Goal: Information Seeking & Learning: Learn about a topic

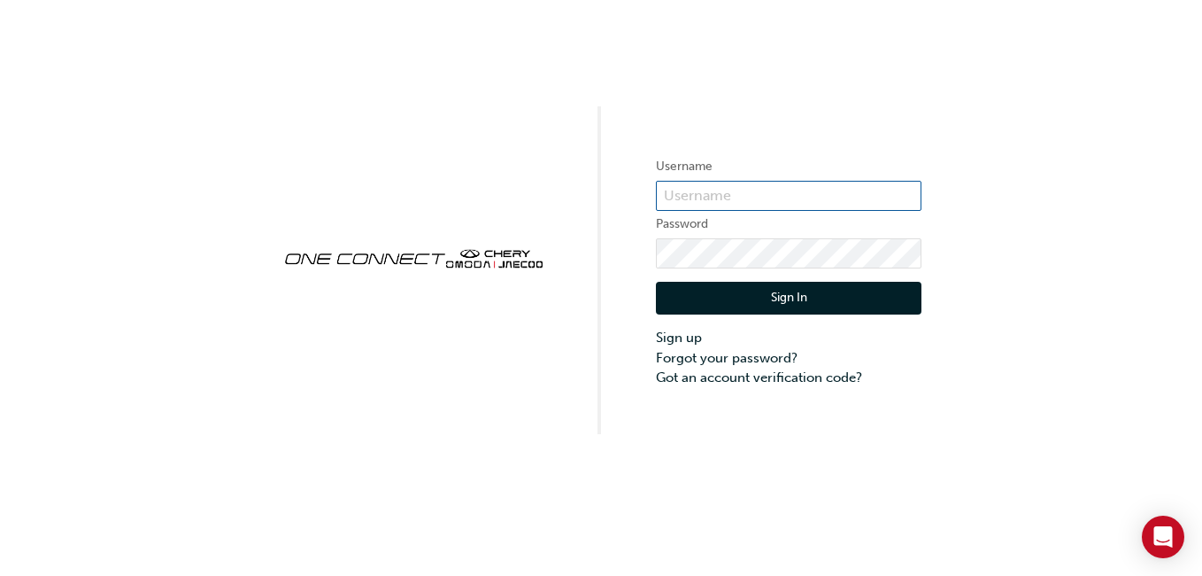
click at [679, 198] on input "text" at bounding box center [789, 196] width 266 height 30
type input "CHNZ0172"
click at [898, 302] on button "Sign In" at bounding box center [789, 299] width 266 height 34
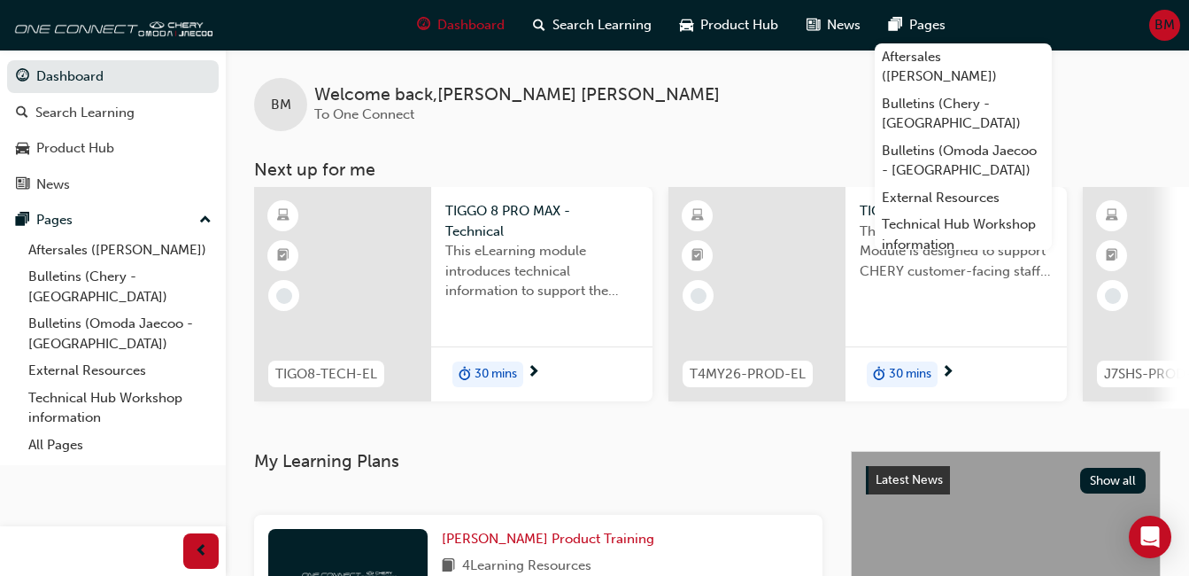
drag, startPoint x: 884, startPoint y: 18, endPoint x: 757, endPoint y: 105, distance: 154.0
click at [757, 105] on div "BM Welcome back , [PERSON_NAME] To One Connect" at bounding box center [707, 90] width 963 height 81
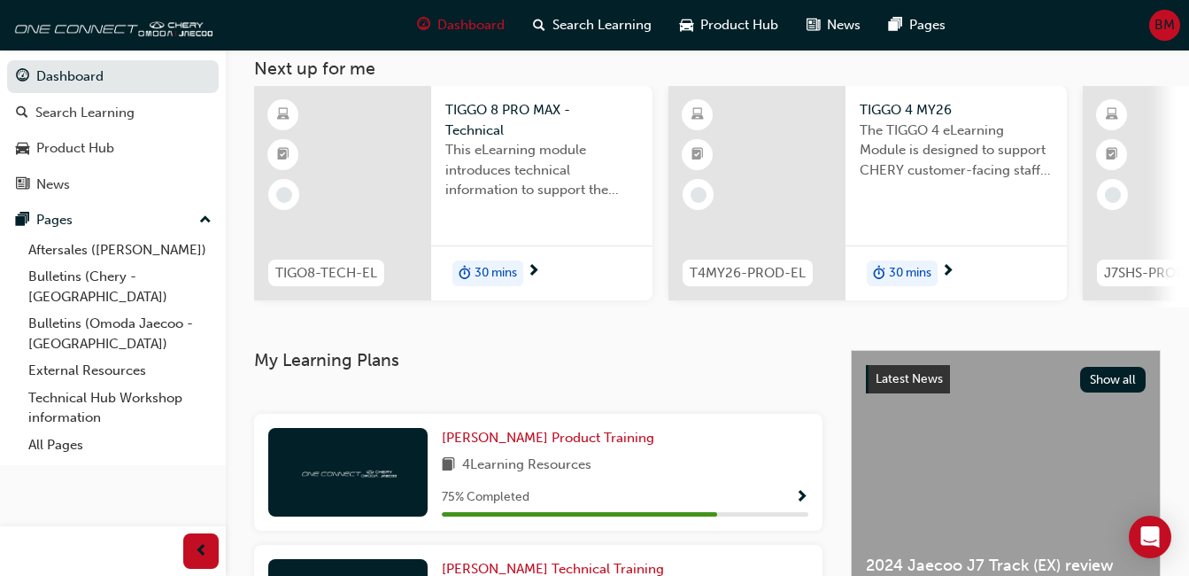
scroll to position [177, 0]
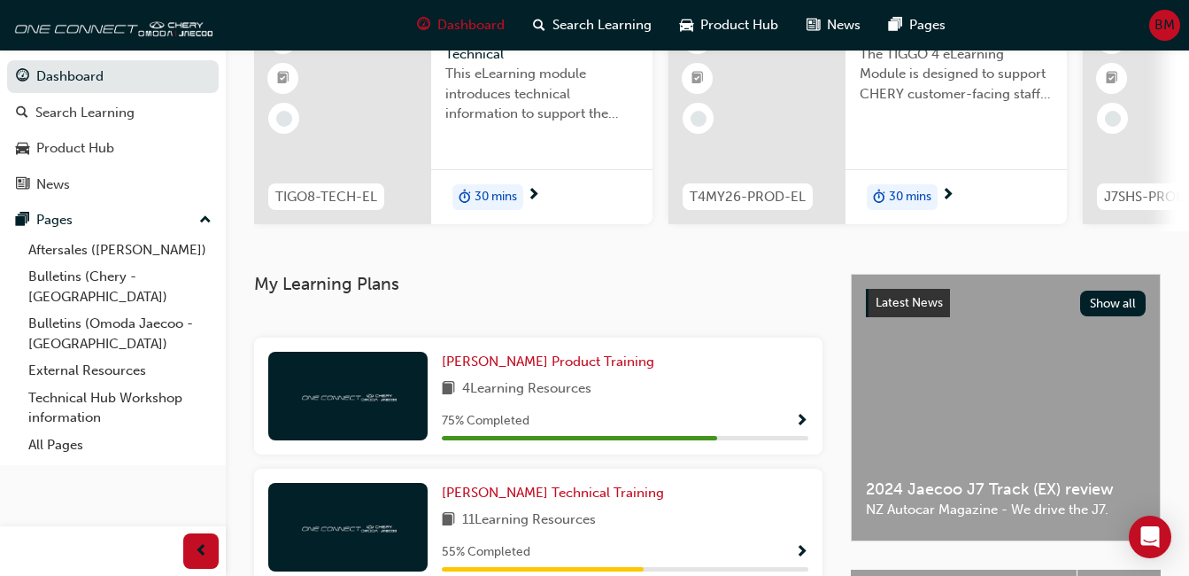
click at [807, 428] on span "Show Progress" at bounding box center [801, 422] width 13 height 16
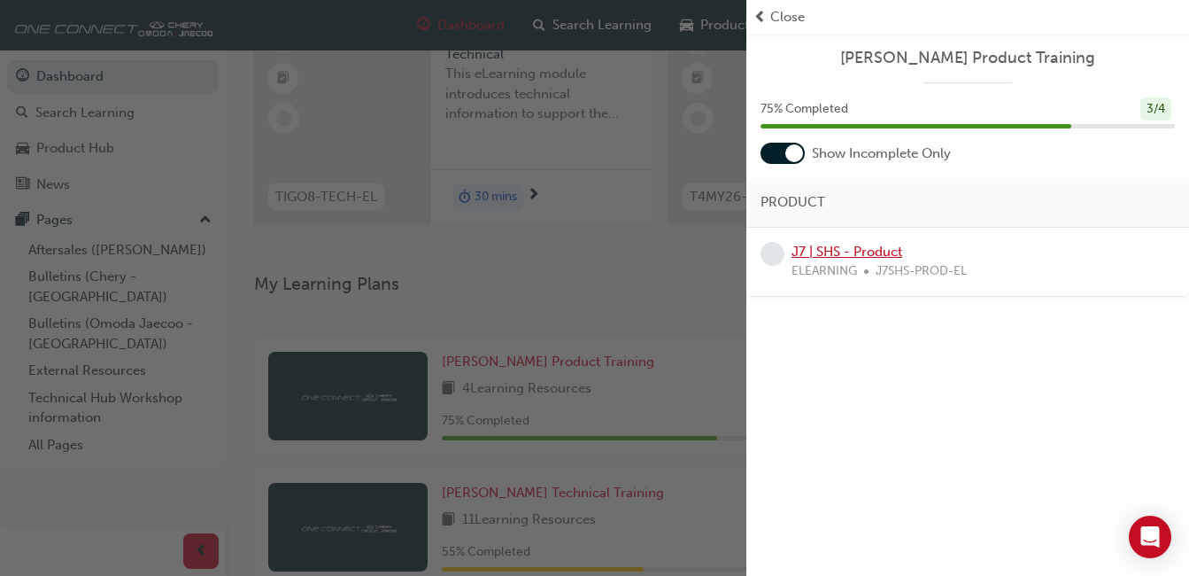
click at [820, 251] on link "J7 | SHS - Product" at bounding box center [847, 252] width 111 height 16
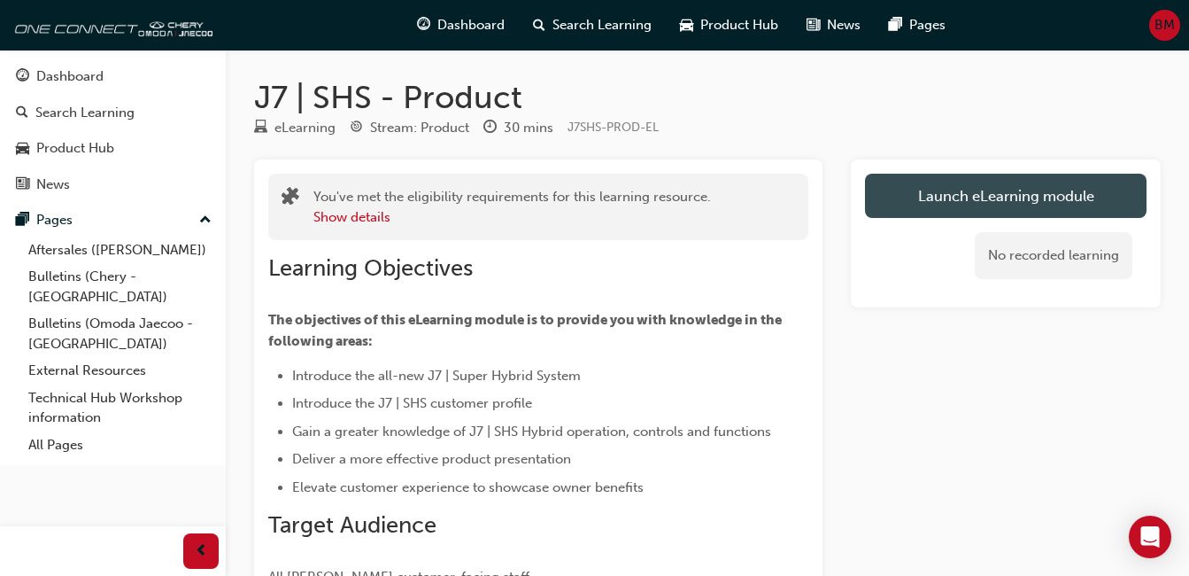
click at [986, 196] on link "Launch eLearning module" at bounding box center [1006, 196] width 282 height 44
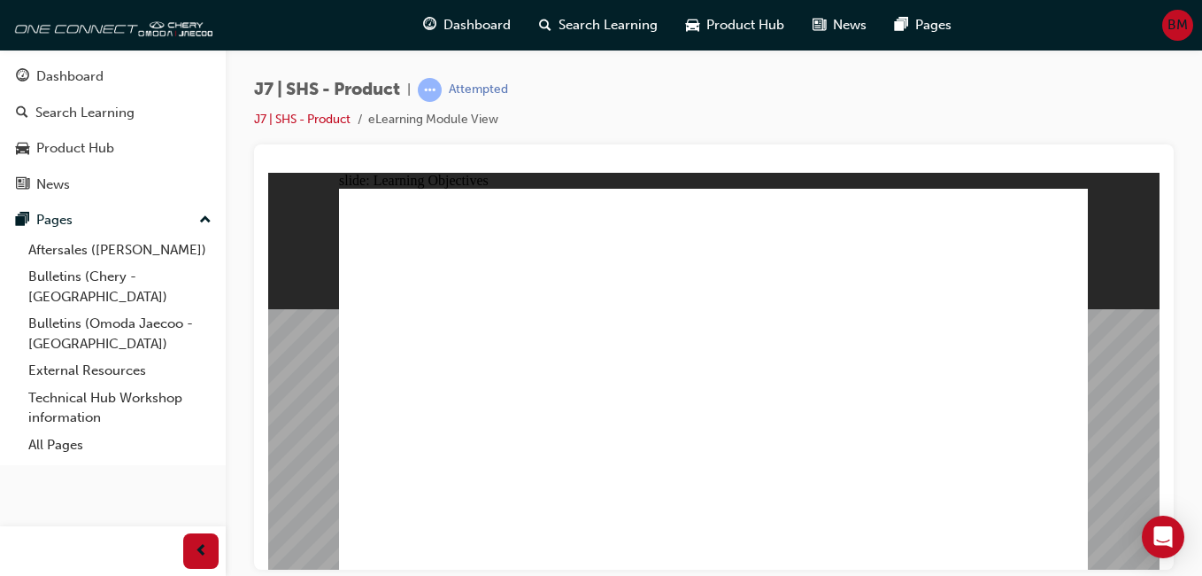
drag, startPoint x: 785, startPoint y: 485, endPoint x: 806, endPoint y: 483, distance: 20.4
drag, startPoint x: 991, startPoint y: 460, endPoint x: 1009, endPoint y: 465, distance: 18.3
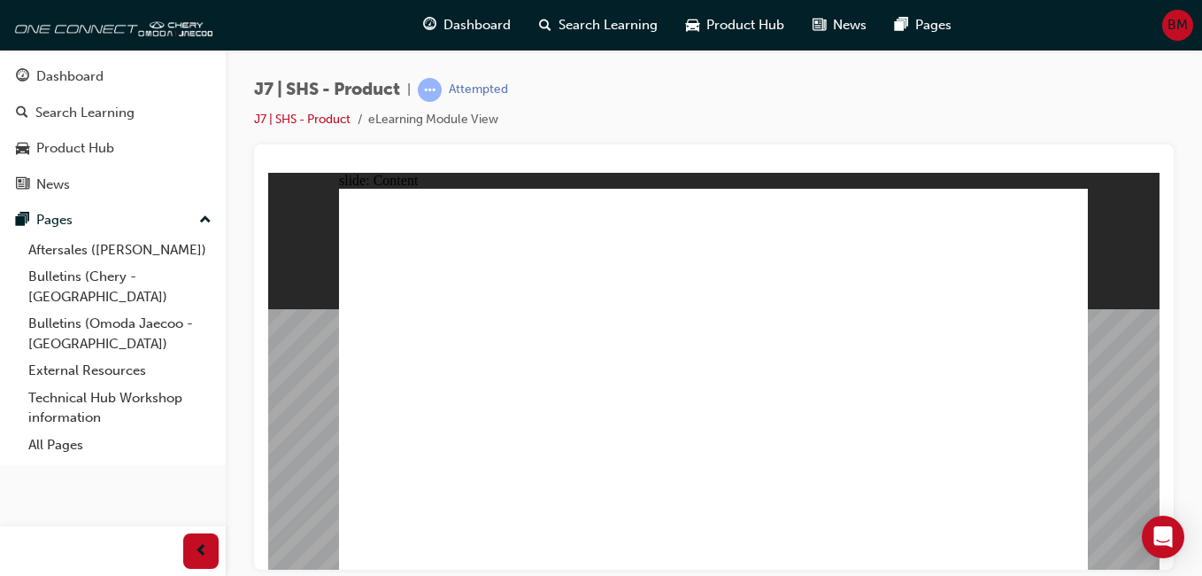
drag, startPoint x: 1027, startPoint y: 206, endPoint x: 1110, endPoint y: 341, distance: 158.2
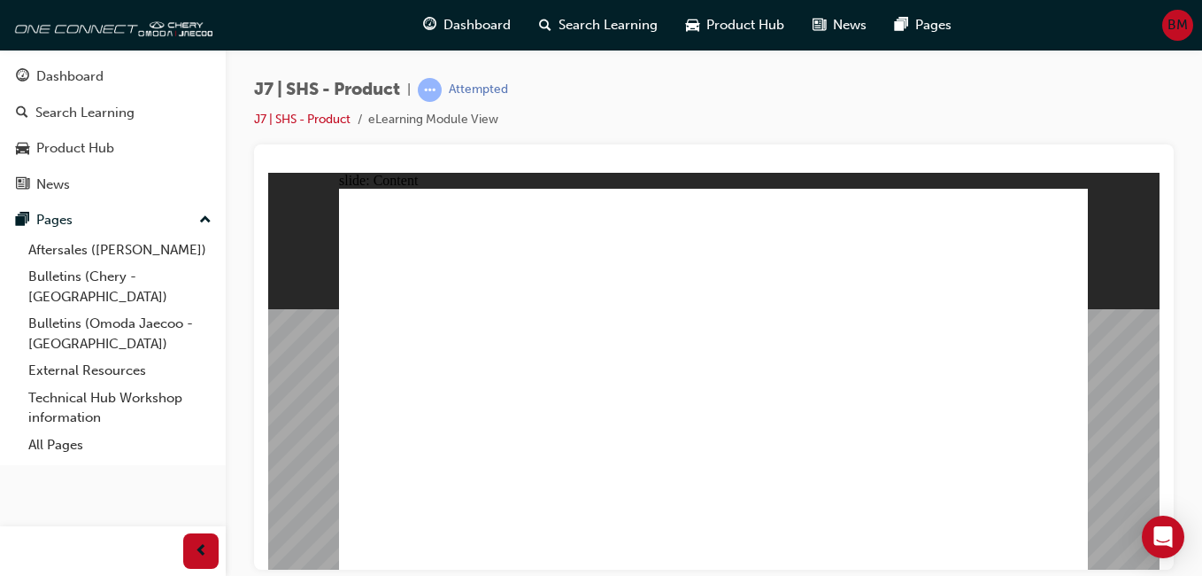
drag, startPoint x: 825, startPoint y: 445, endPoint x: 818, endPoint y: 452, distance: 10.0
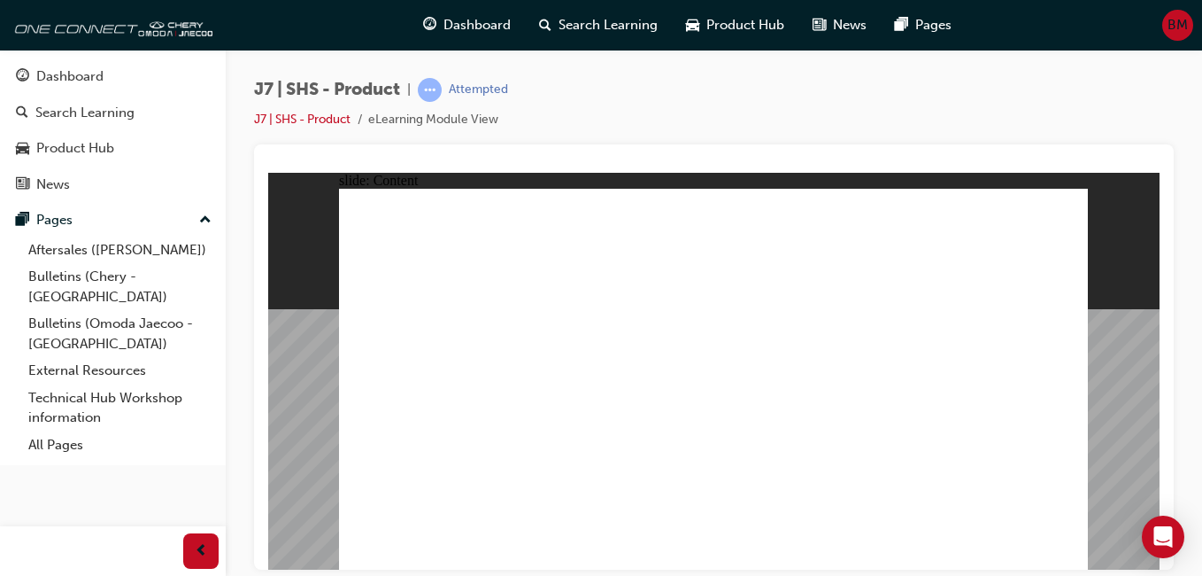
drag, startPoint x: 1044, startPoint y: 312, endPoint x: 1027, endPoint y: 298, distance: 22.0
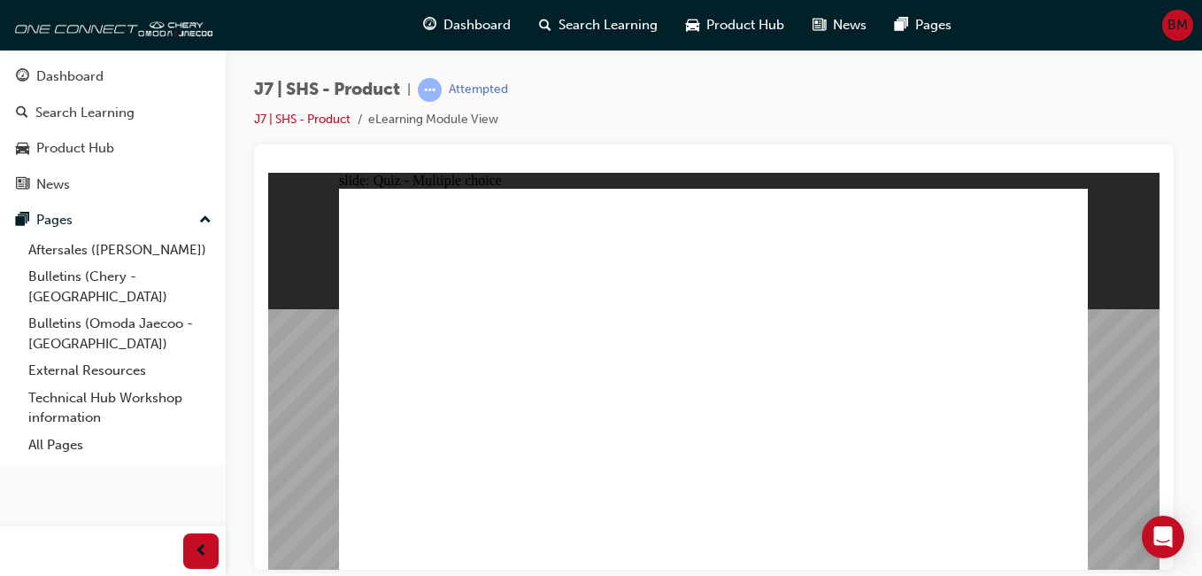
radio input "true"
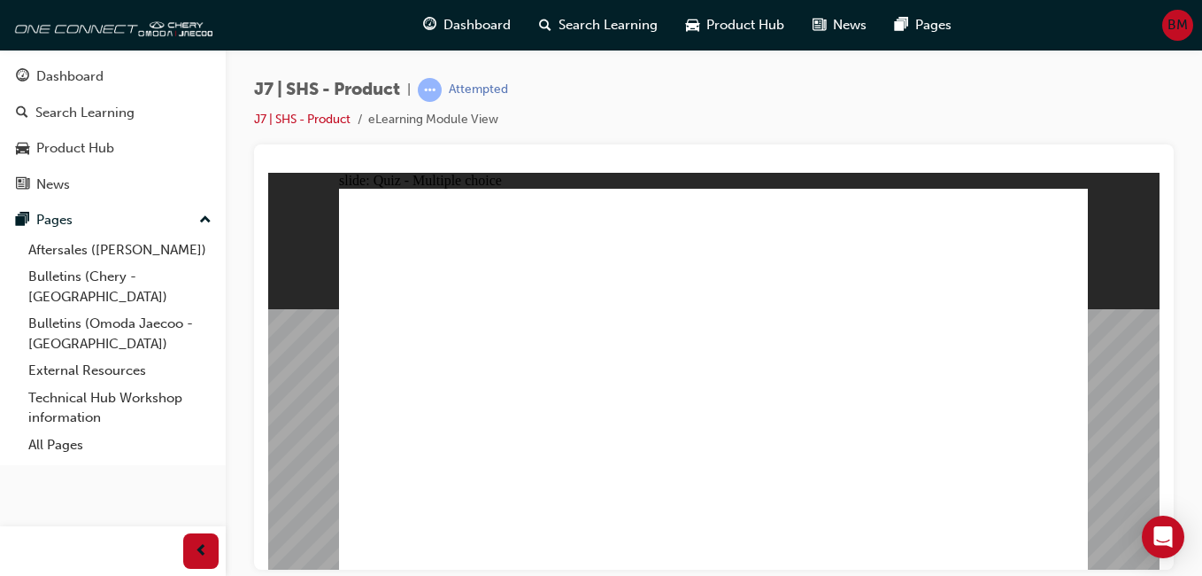
radio input "true"
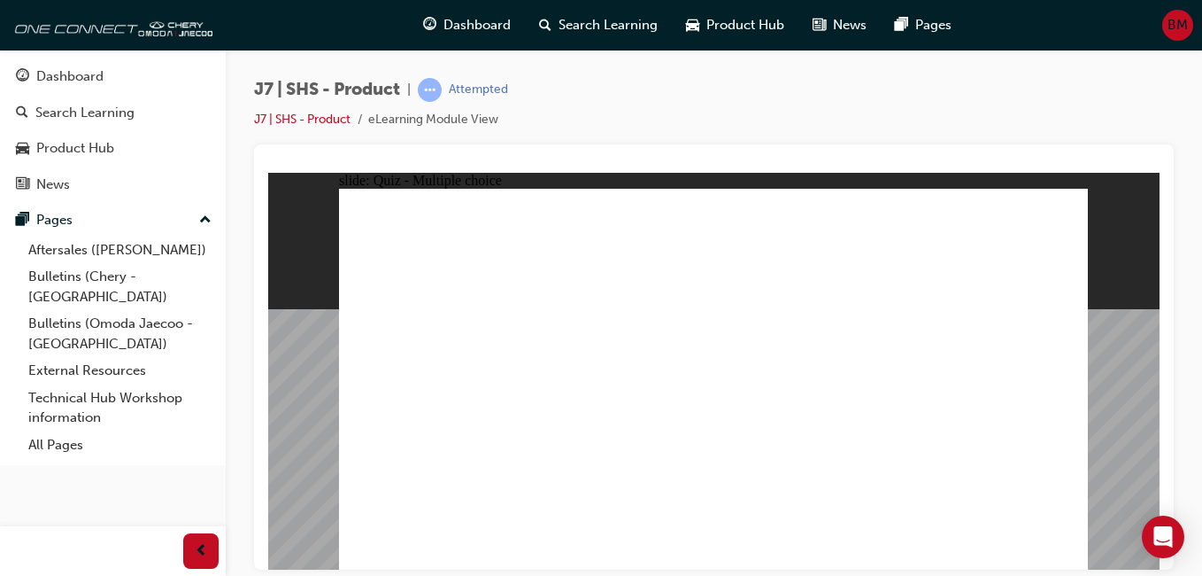
radio input "true"
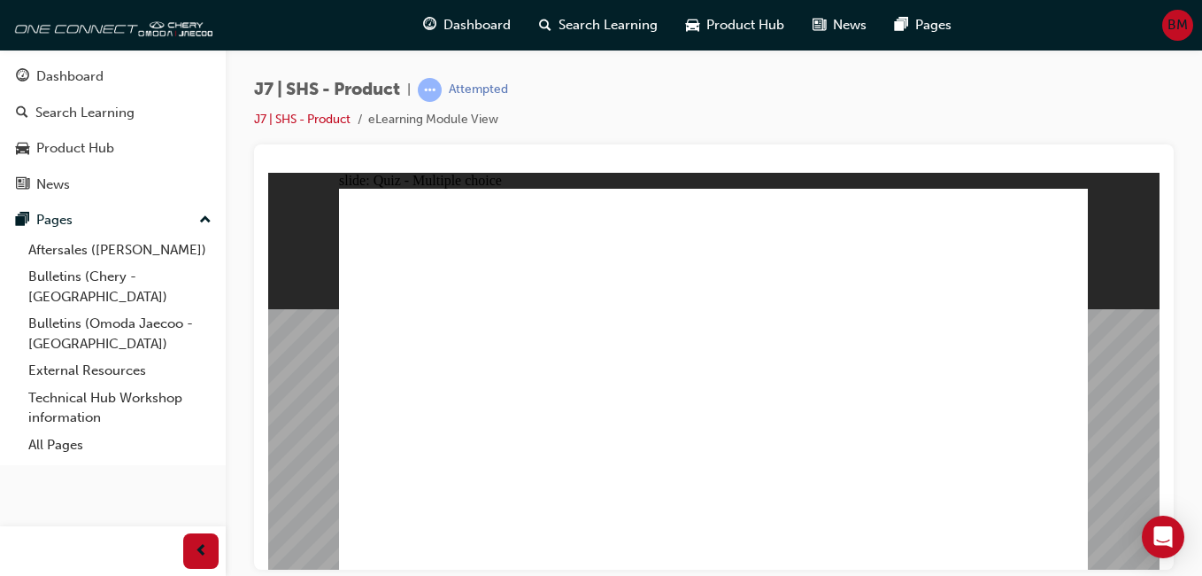
radio input "true"
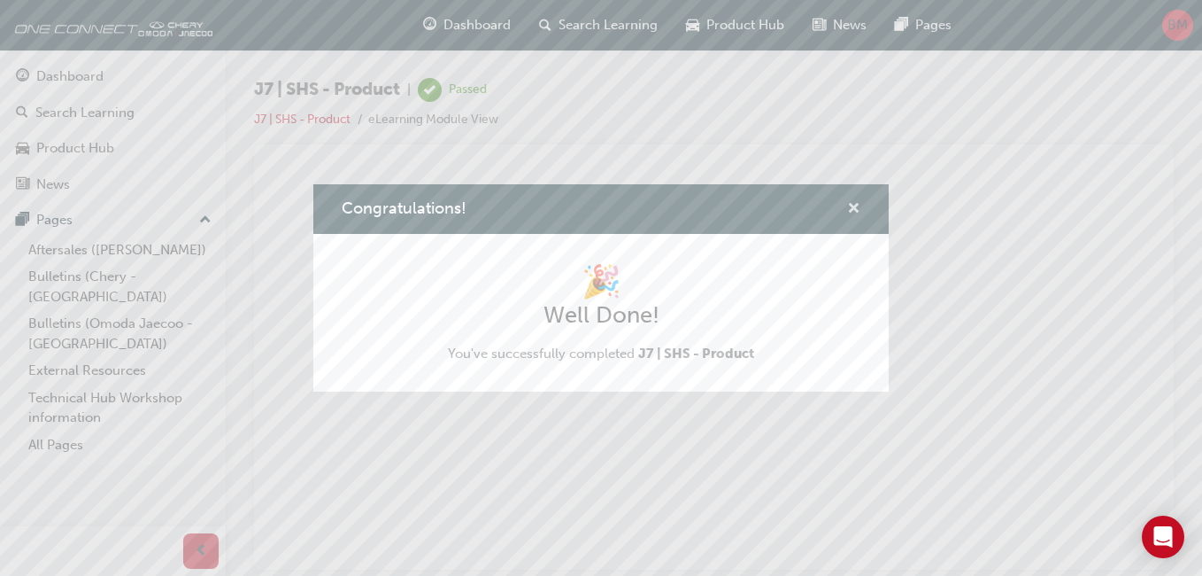
click at [849, 205] on span "cross-icon" at bounding box center [853, 210] width 13 height 16
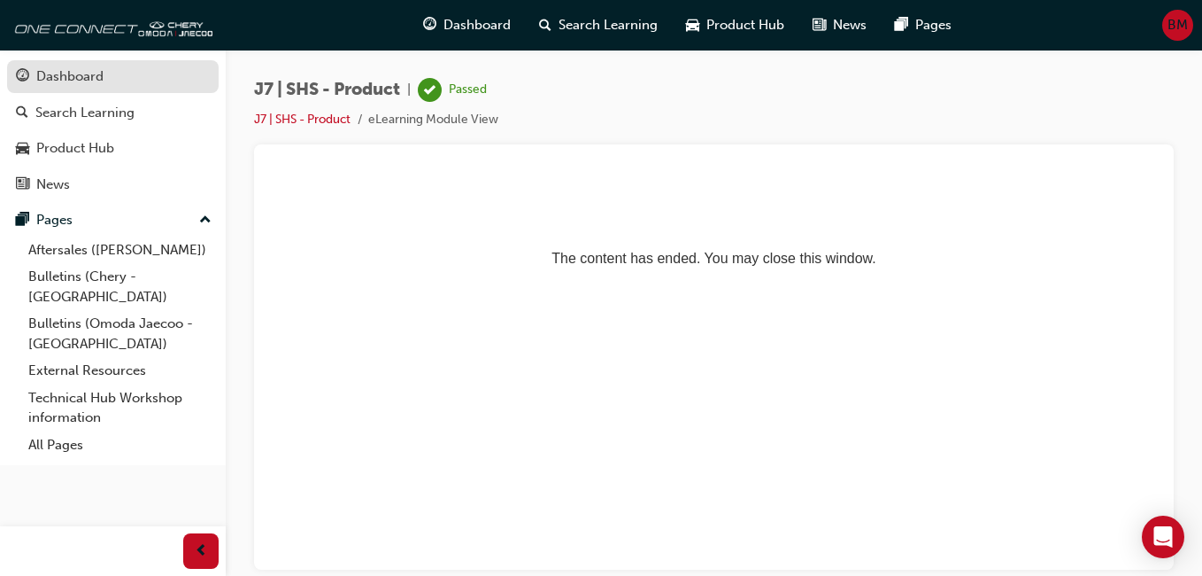
click at [89, 78] on div "Dashboard" at bounding box center [69, 76] width 67 height 20
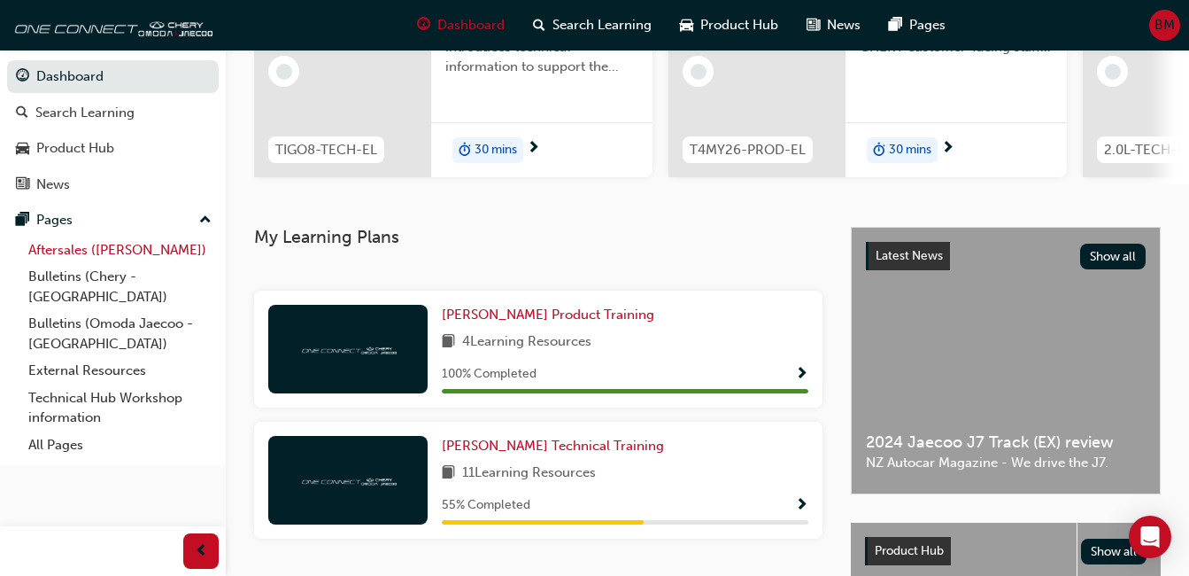
scroll to position [266, 0]
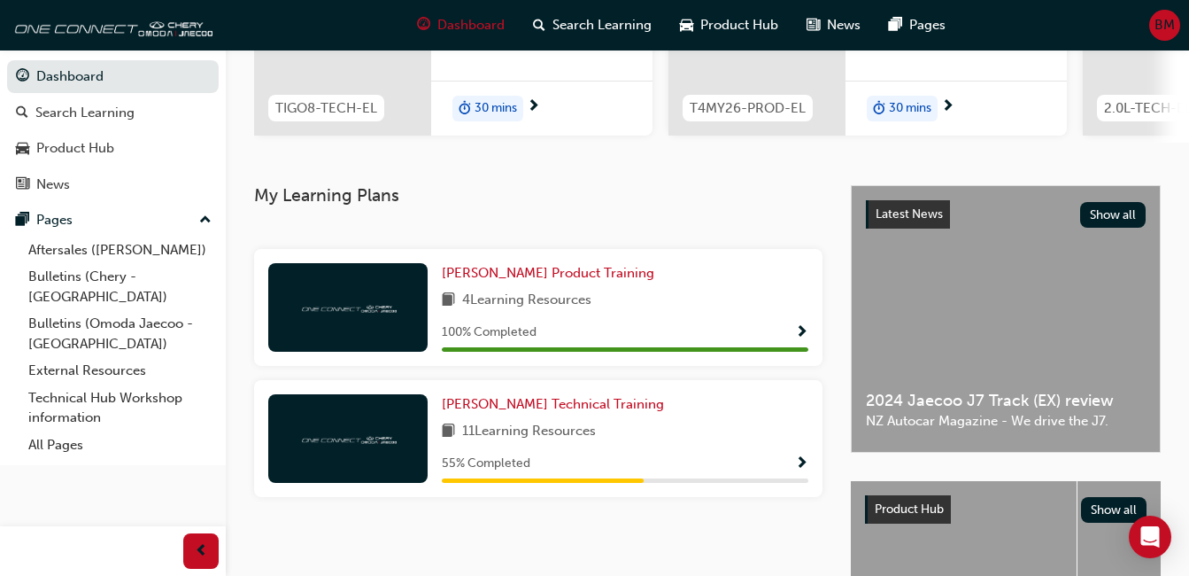
click at [801, 468] on span "Show Progress" at bounding box center [801, 464] width 13 height 16
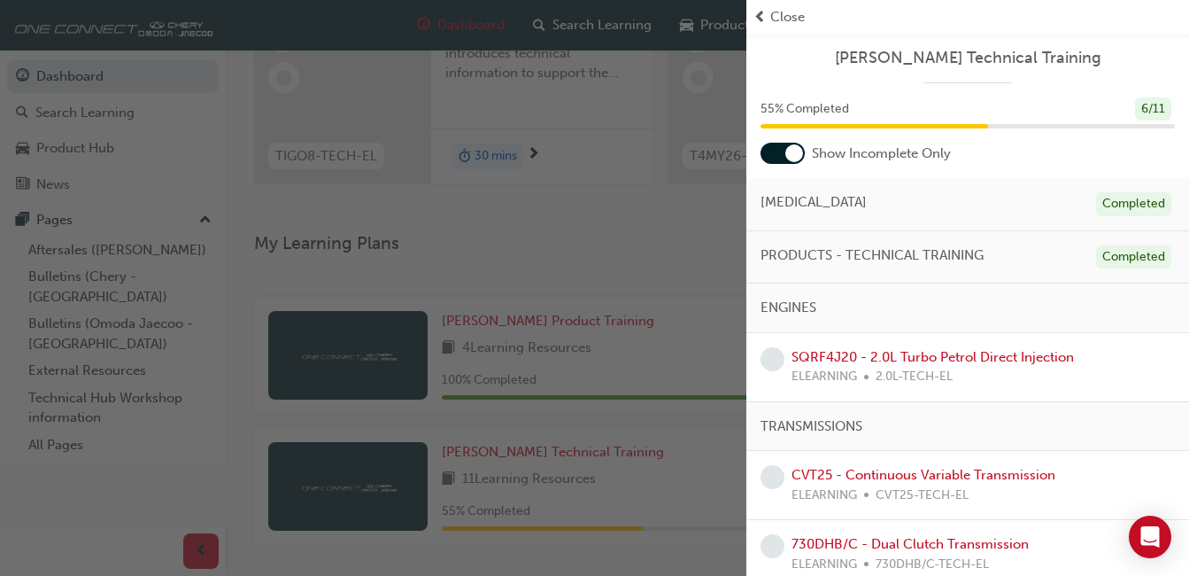
scroll to position [217, 0]
click at [871, 359] on link "SQRF4J20 - 2.0L Turbo Petrol Direct Injection" at bounding box center [933, 357] width 282 height 16
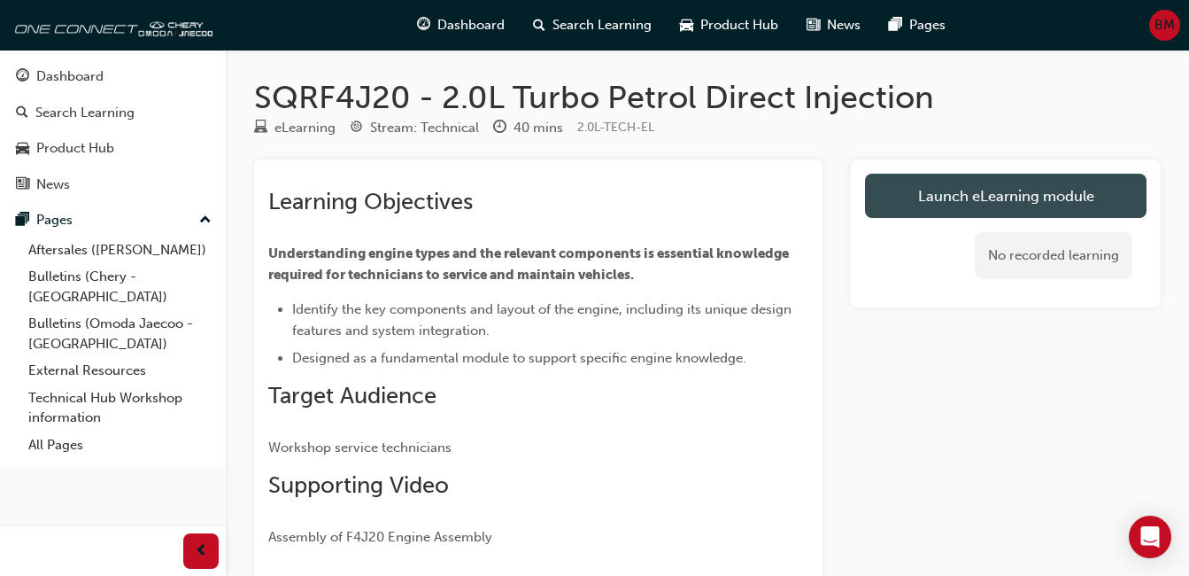
click at [1065, 190] on link "Launch eLearning module" at bounding box center [1006, 196] width 282 height 44
